Goal: Transaction & Acquisition: Download file/media

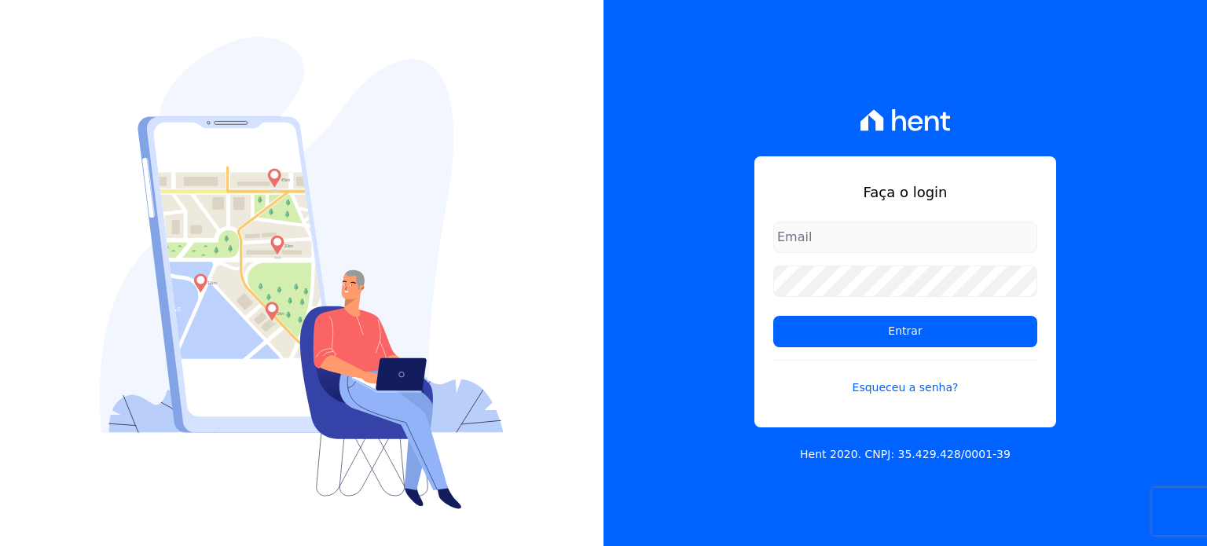
type input "[PERSON_NAME][EMAIL_ADDRESS][DOMAIN_NAME]"
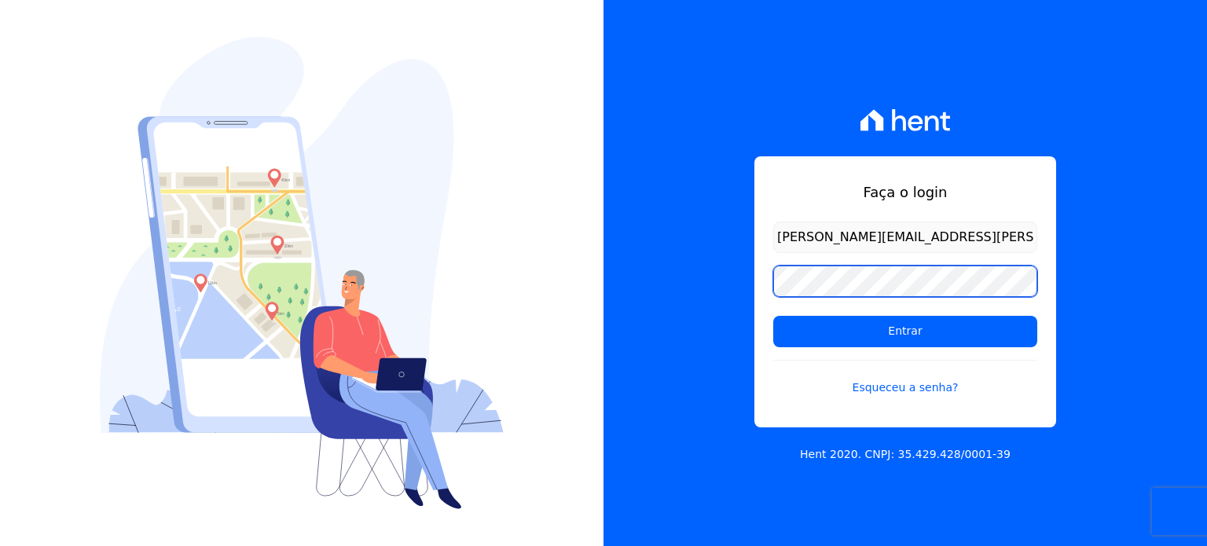
click at [715, 298] on div "Faça o login paula.silva@senziani.com Entrar Esqueceu a senha? Hent 2020. CNPJ:…" at bounding box center [906, 273] width 604 height 546
click at [774, 316] on input "Entrar" at bounding box center [906, 331] width 264 height 31
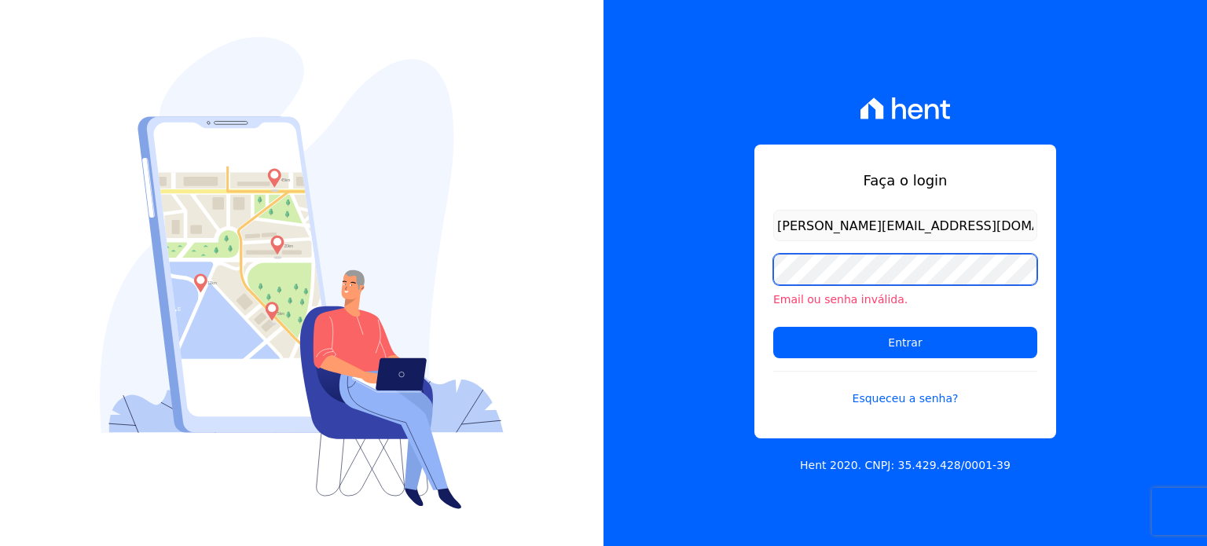
click at [736, 281] on div "Faça o login paula.silva@senziani.com Email ou senha inválida. Entrar Esqueceu …" at bounding box center [906, 273] width 604 height 546
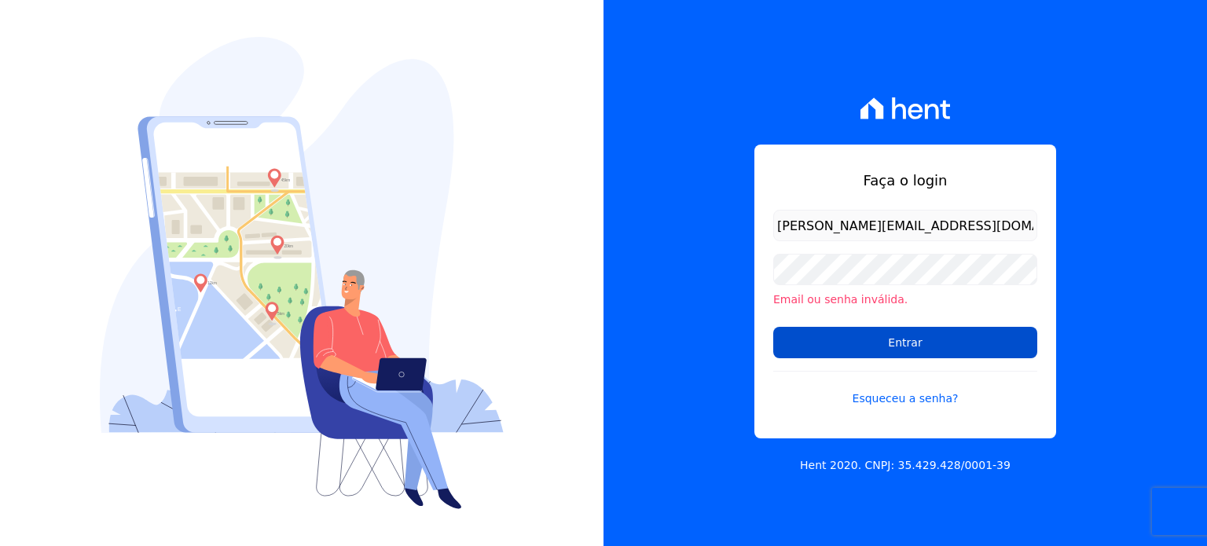
click at [833, 342] on input "Entrar" at bounding box center [906, 342] width 264 height 31
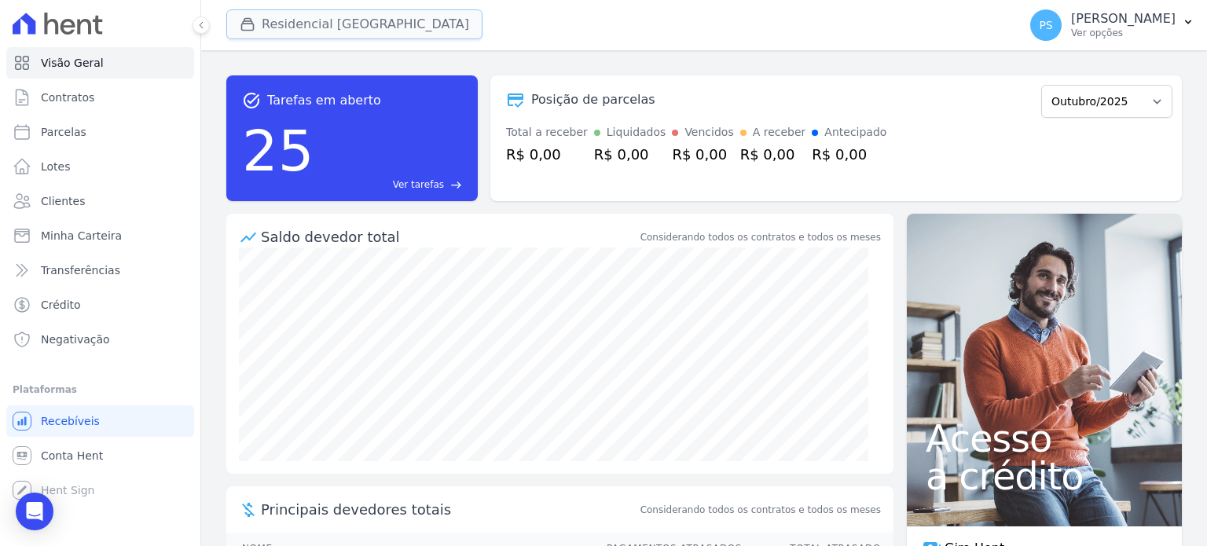
click at [333, 34] on button "Residencial [GEOGRAPHIC_DATA]" at bounding box center [354, 24] width 256 height 30
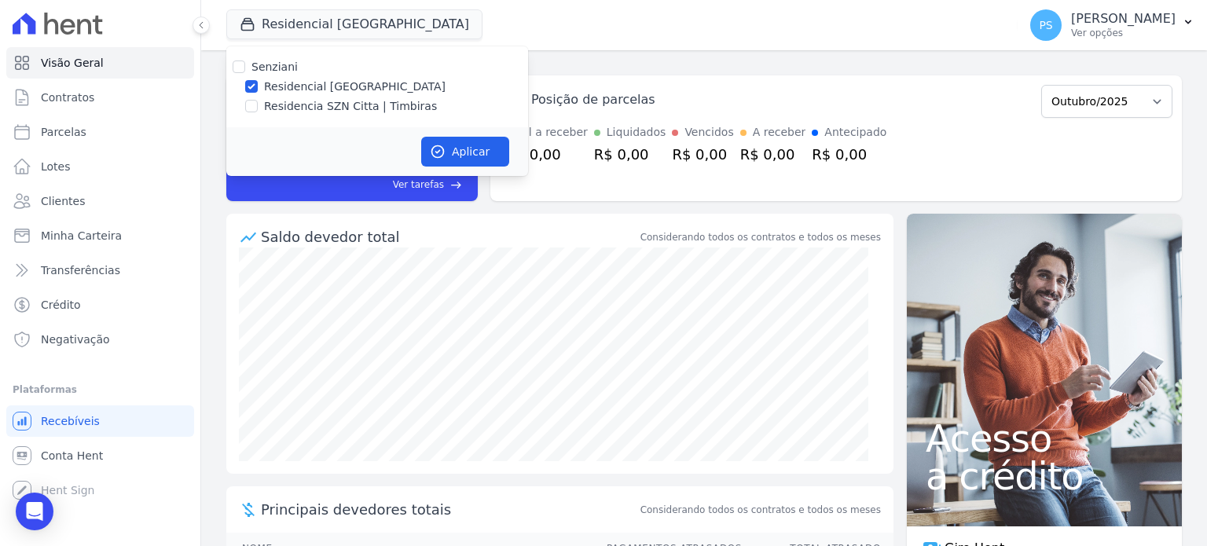
click at [244, 108] on div "Residencia SZN Citta | Timbiras" at bounding box center [377, 106] width 302 height 17
click at [251, 105] on input "Residencia SZN Citta | Timbiras" at bounding box center [251, 106] width 13 height 13
checkbox input "true"
click at [274, 84] on label "Residencial [GEOGRAPHIC_DATA]" at bounding box center [355, 87] width 182 height 17
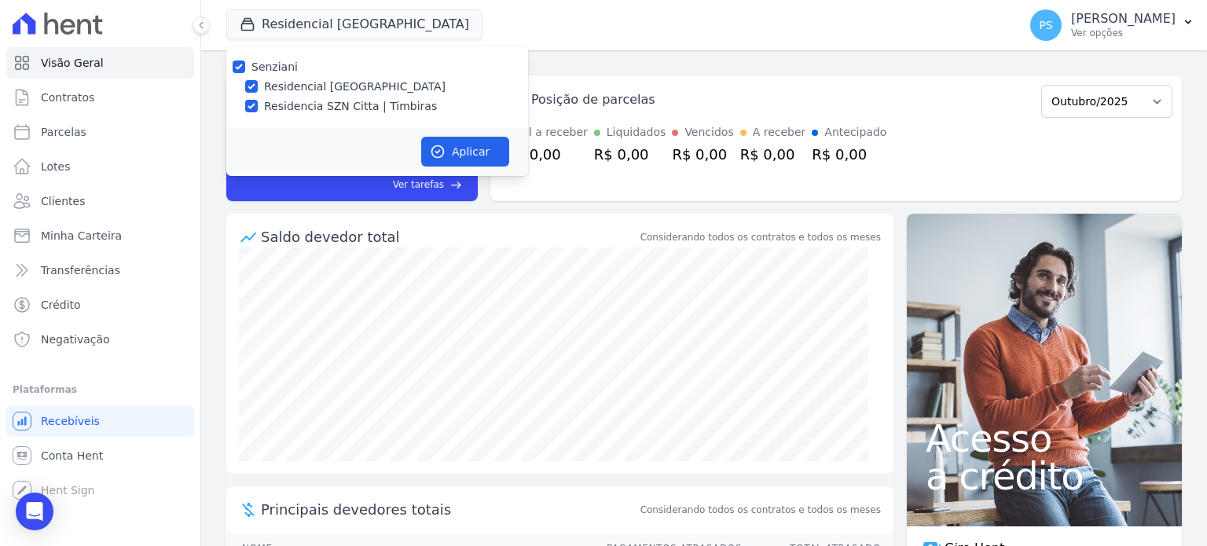
click at [258, 84] on input "Residencial [GEOGRAPHIC_DATA]" at bounding box center [251, 86] width 13 height 13
checkbox input "false"
click at [462, 147] on button "Aplicar" at bounding box center [465, 152] width 88 height 30
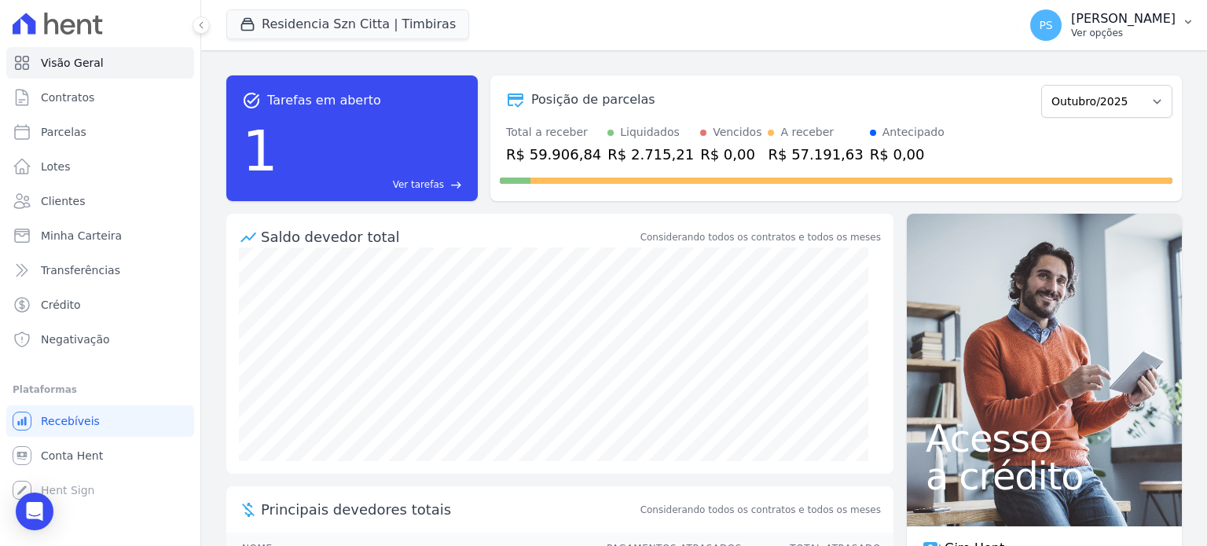
click at [1141, 31] on p "Ver opções" at bounding box center [1123, 33] width 105 height 13
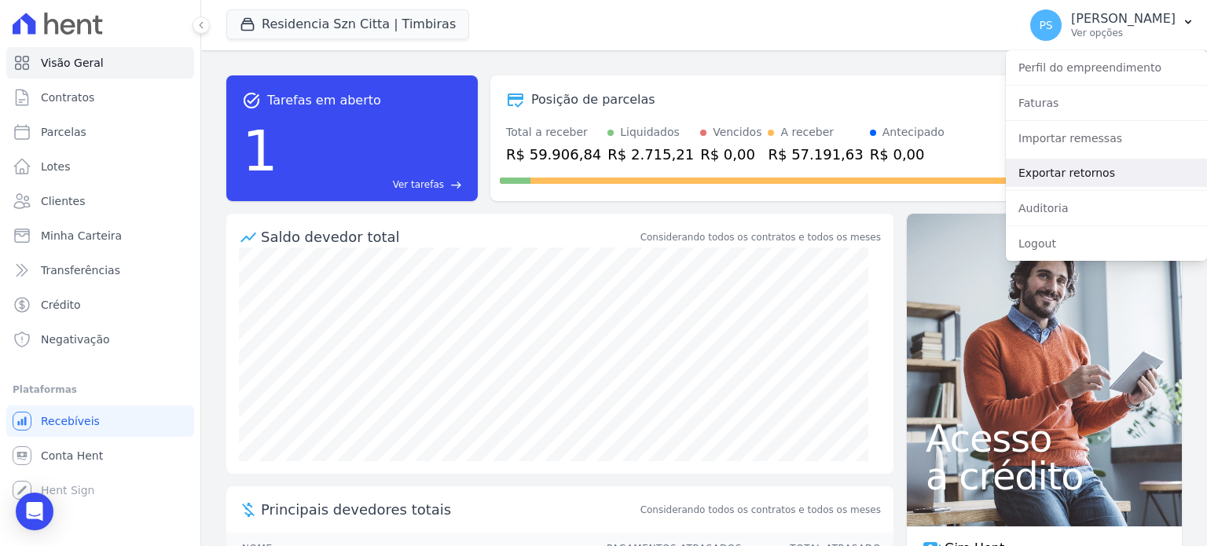
click at [1057, 172] on link "Exportar retornos" at bounding box center [1106, 173] width 201 height 28
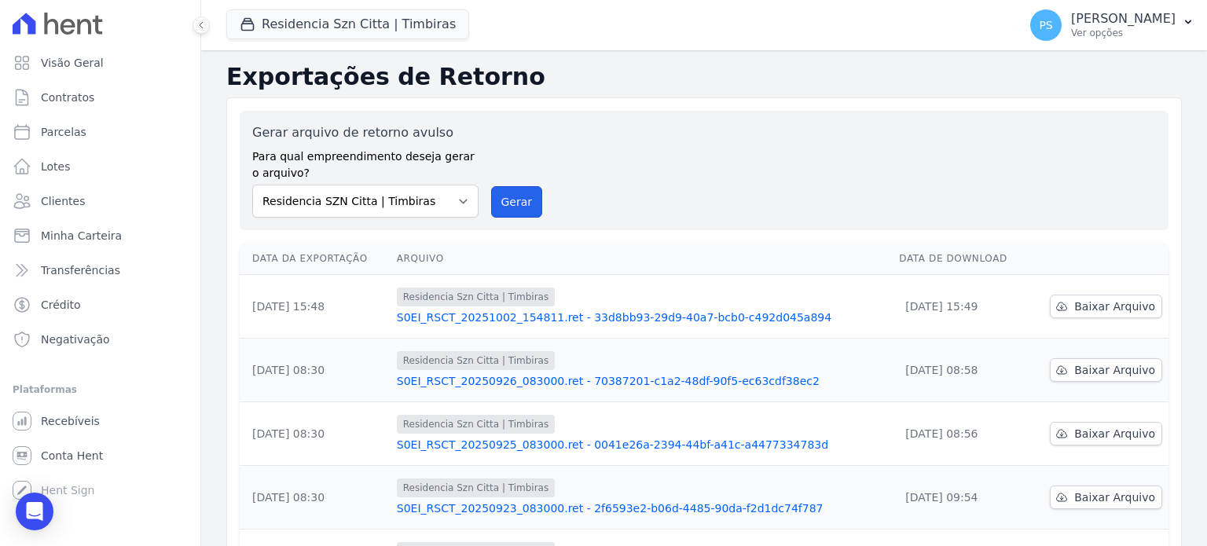
drag, startPoint x: 508, startPoint y: 202, endPoint x: 667, endPoint y: 116, distance: 180.4
click at [509, 202] on button "Gerar" at bounding box center [517, 201] width 52 height 31
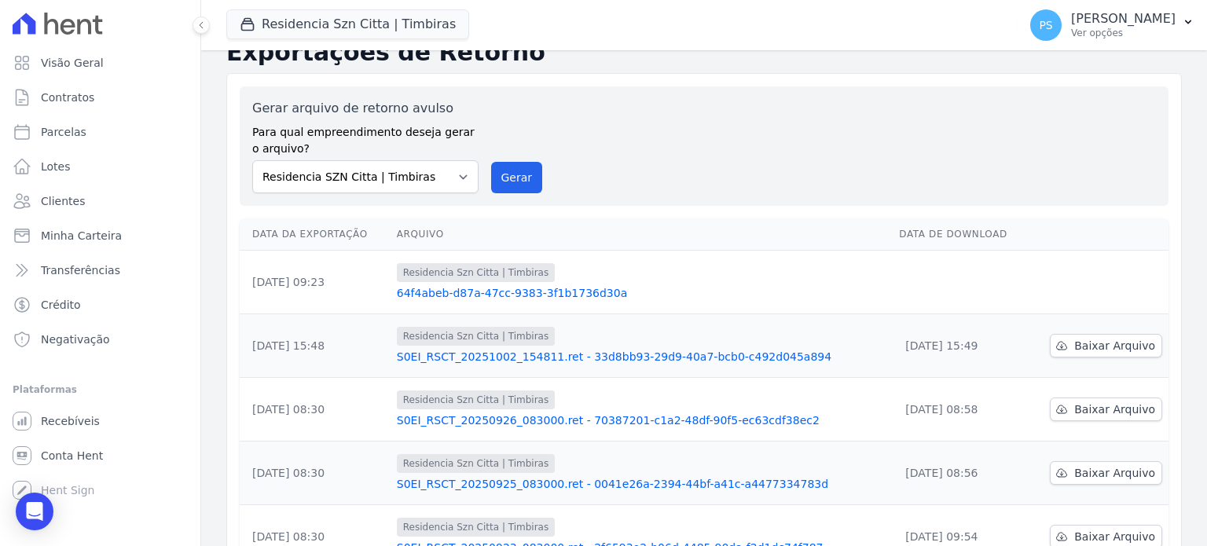
scroll to position [157, 0]
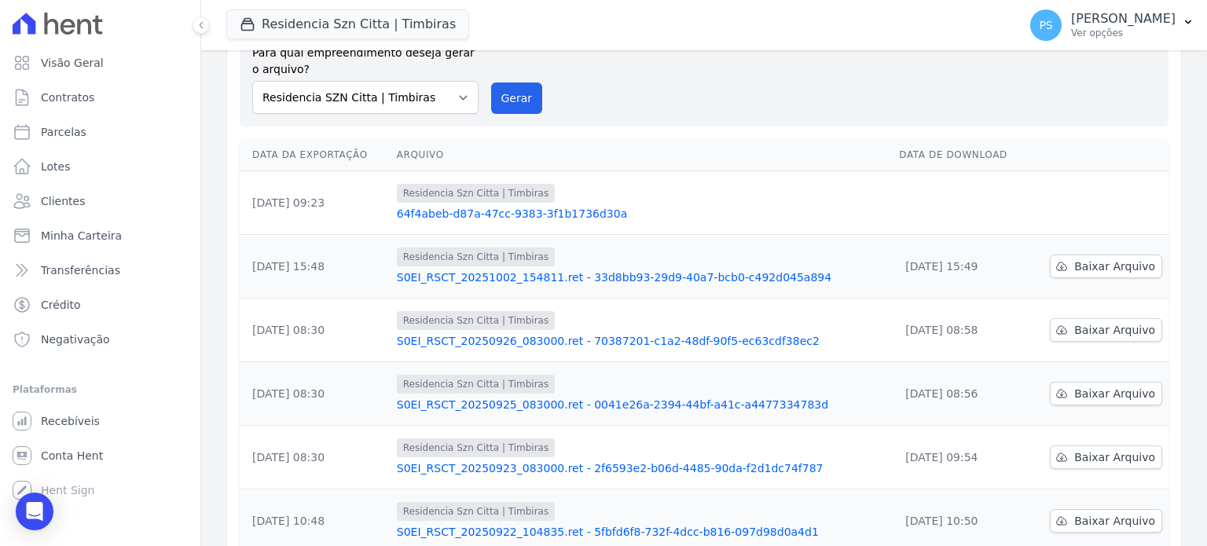
click at [476, 214] on link "64f4abeb-d87a-47cc-9383-3f1b1736d30a" at bounding box center [642, 214] width 491 height 16
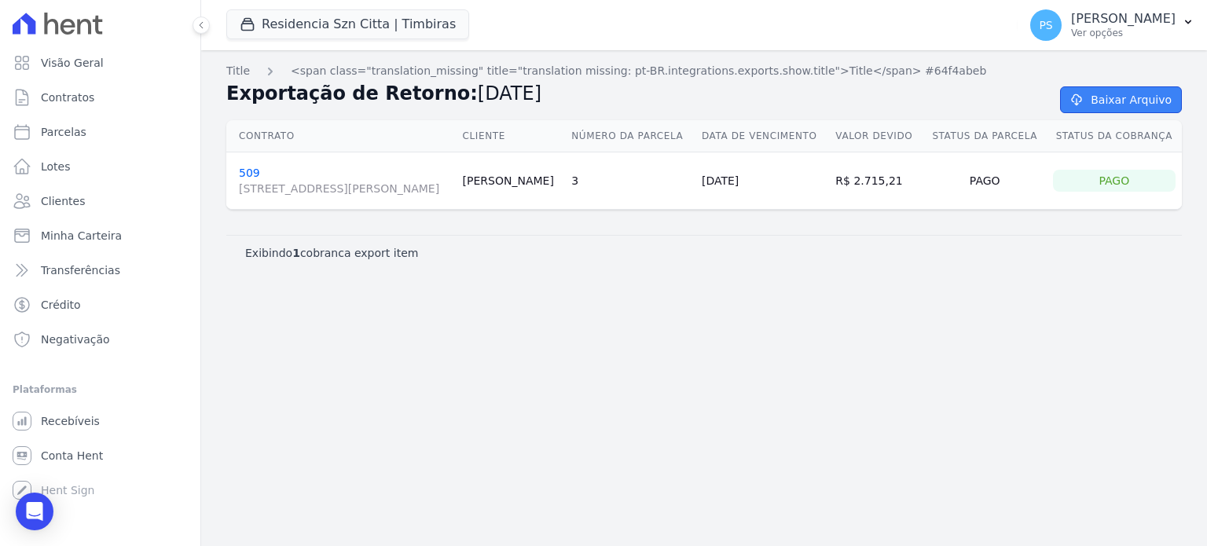
click at [1133, 102] on link "Baixar Arquivo" at bounding box center [1121, 99] width 122 height 27
